Goal: Information Seeking & Learning: Learn about a topic

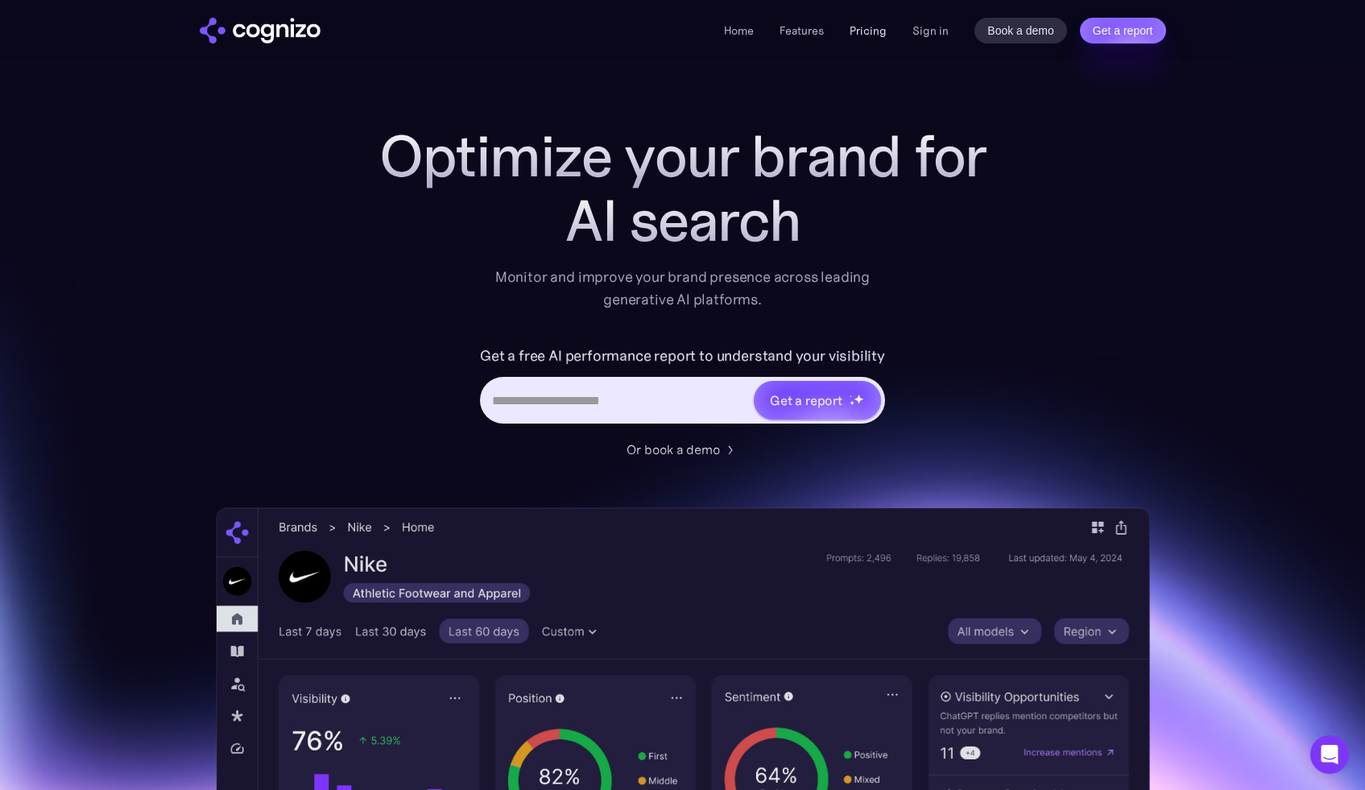
click at [881, 32] on link "Pricing" at bounding box center [867, 30] width 37 height 14
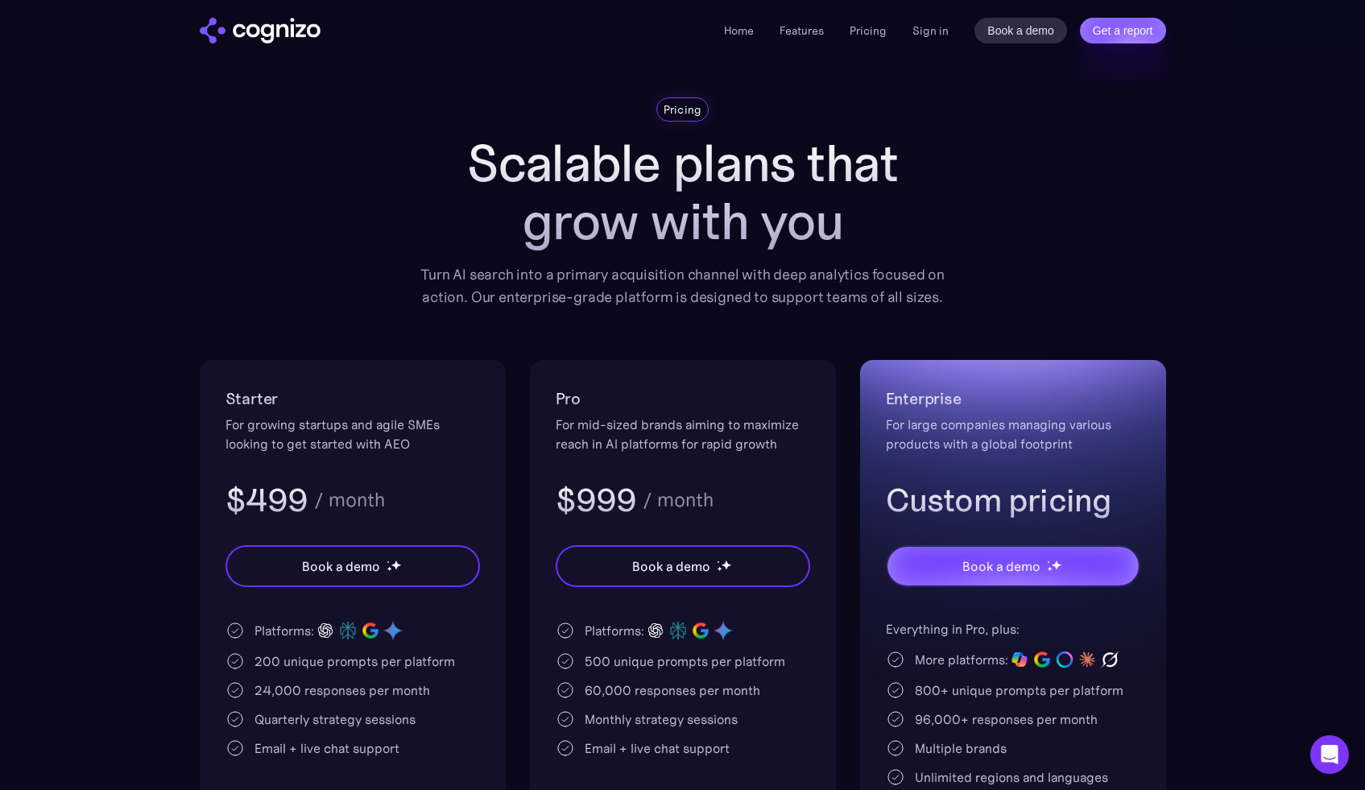
scroll to position [30, 0]
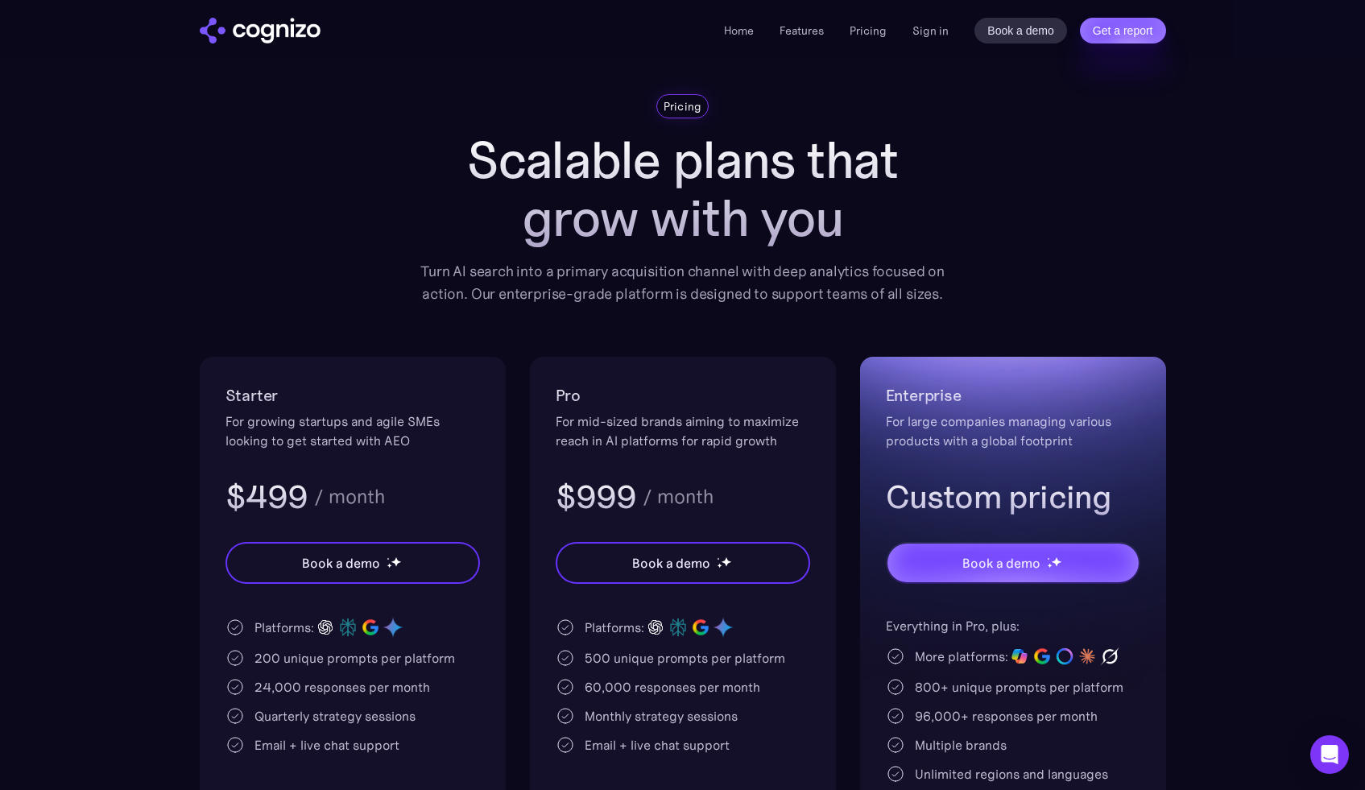
click at [123, 168] on section "Pricing Scalable plans that grow with you Turn AI search into a primary acquisi…" at bounding box center [682, 520] width 1365 height 853
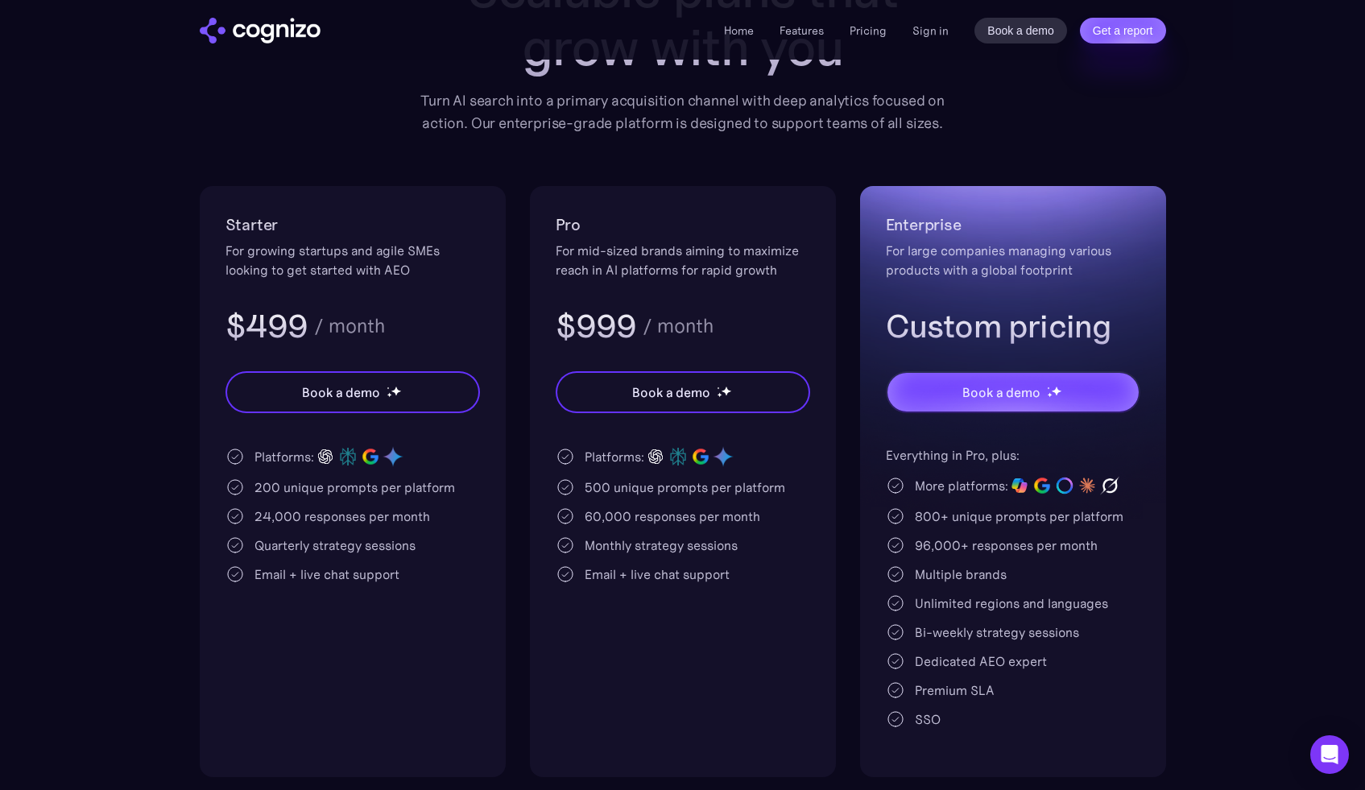
scroll to position [218, 0]
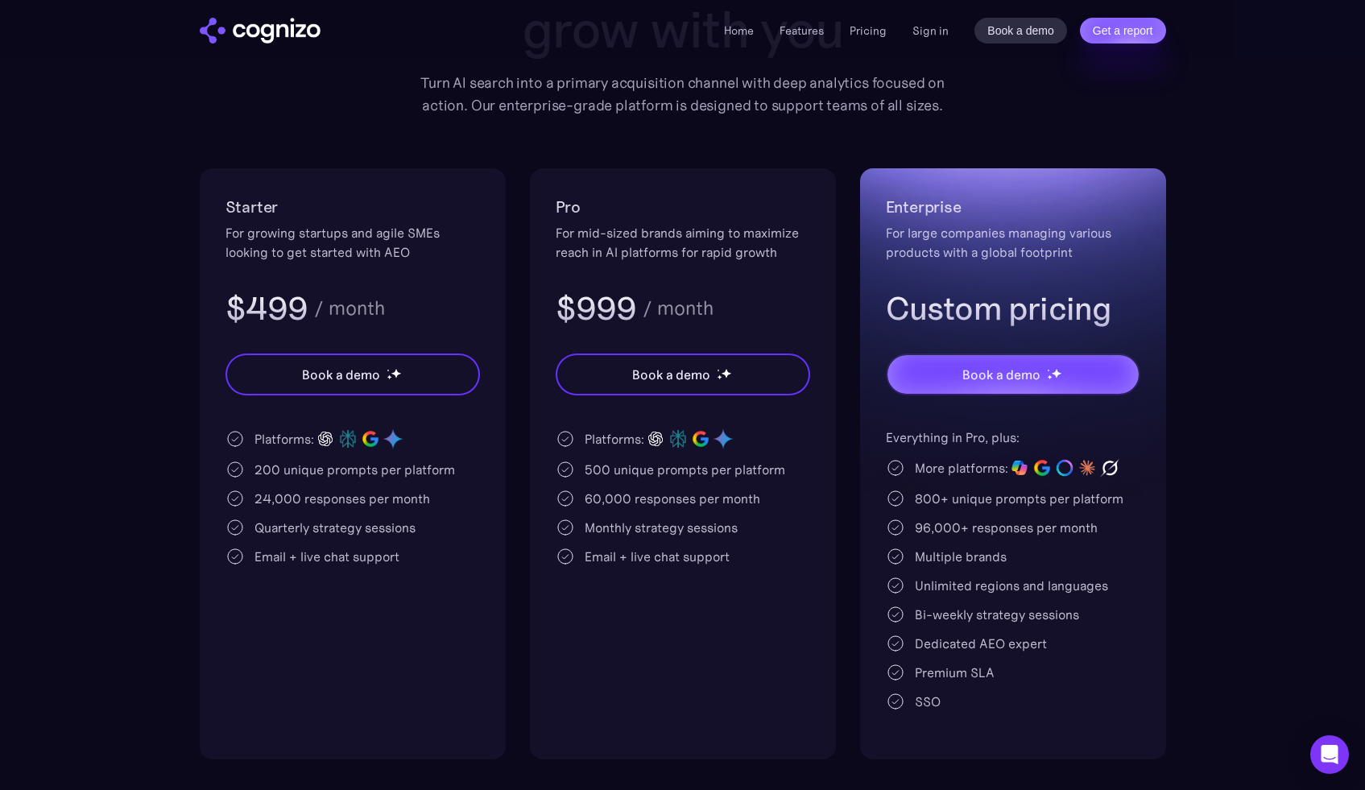
click at [133, 457] on section "Pricing Scalable plans that grow with you Turn AI search into a primary acquisi…" at bounding box center [682, 332] width 1365 height 853
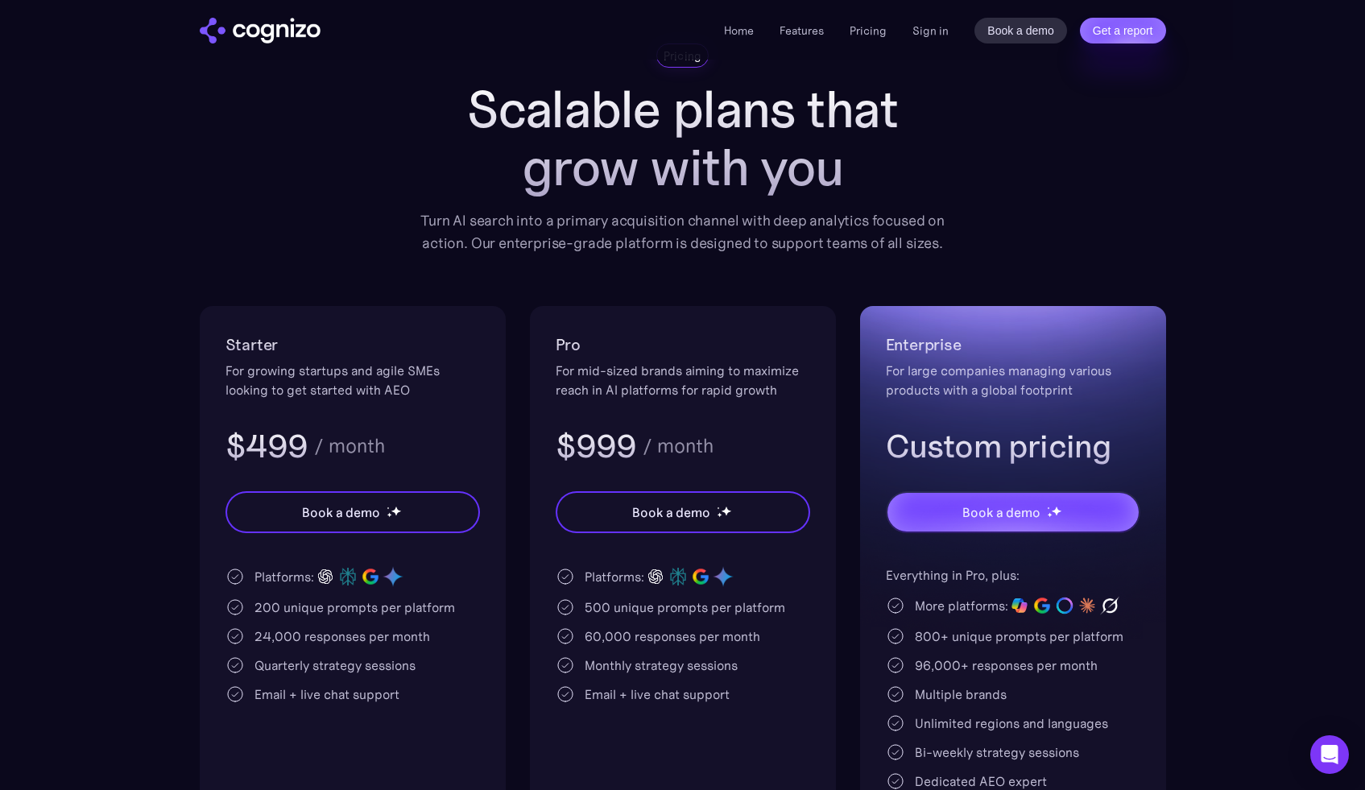
scroll to position [0, 0]
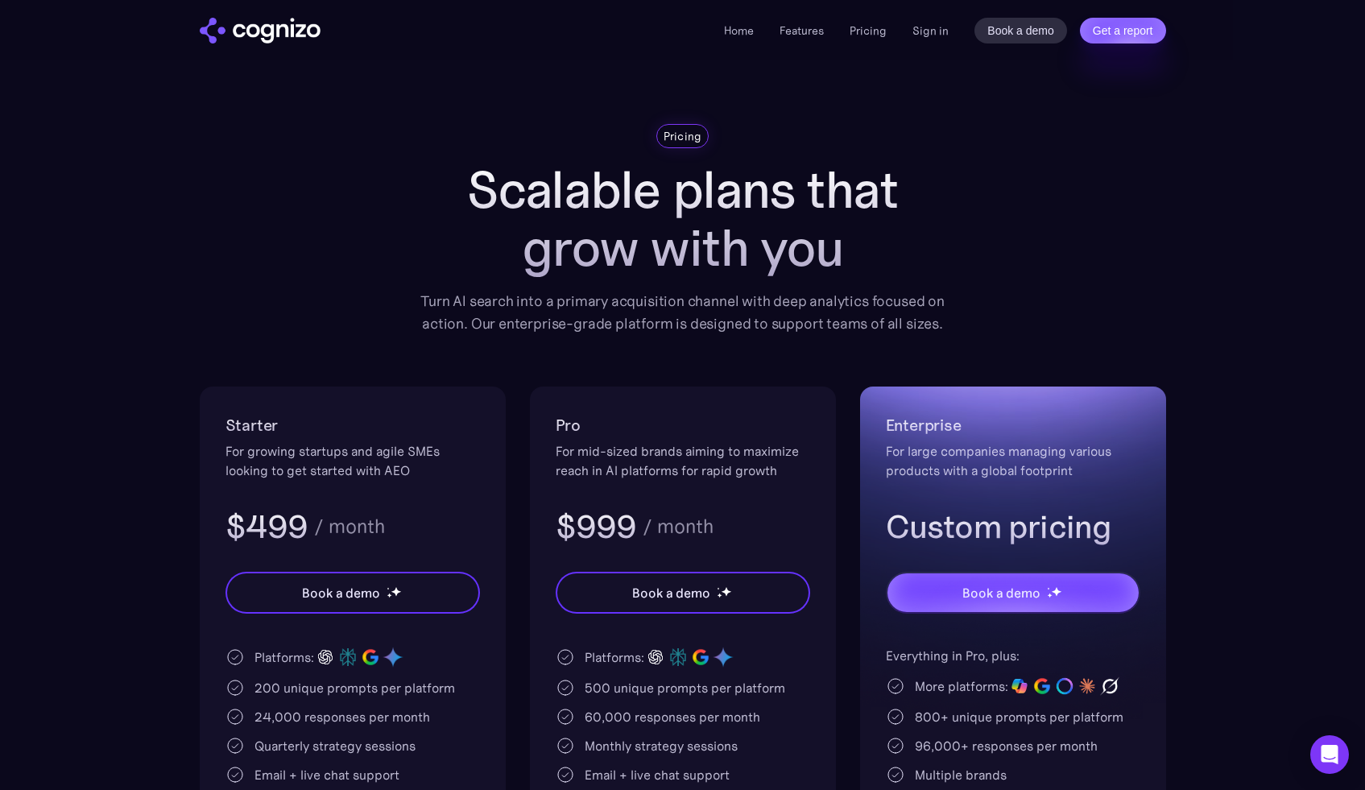
click at [169, 200] on section "Pricing Scalable plans that grow with you Turn AI search into a primary acquisi…" at bounding box center [682, 550] width 1365 height 853
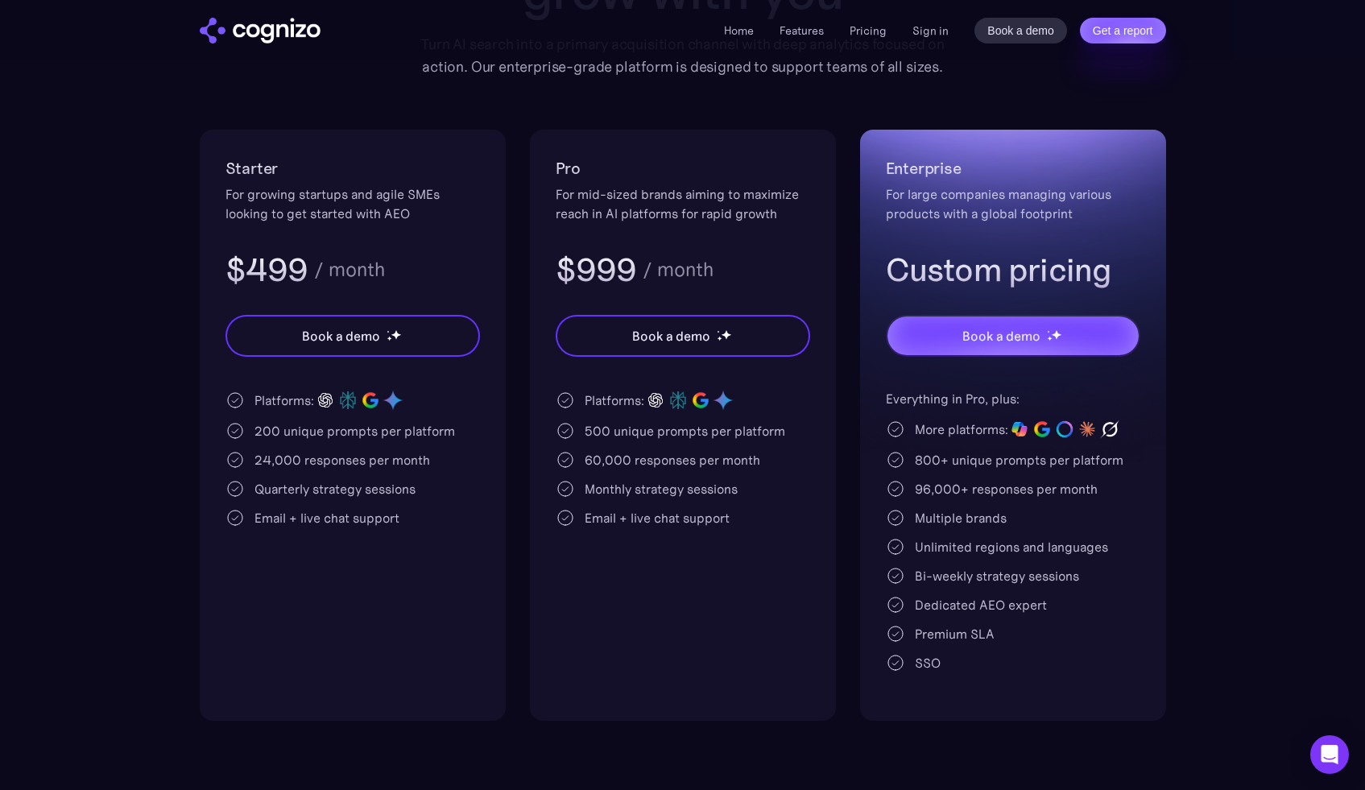
scroll to position [256, 0]
